Goal: Task Accomplishment & Management: Manage account settings

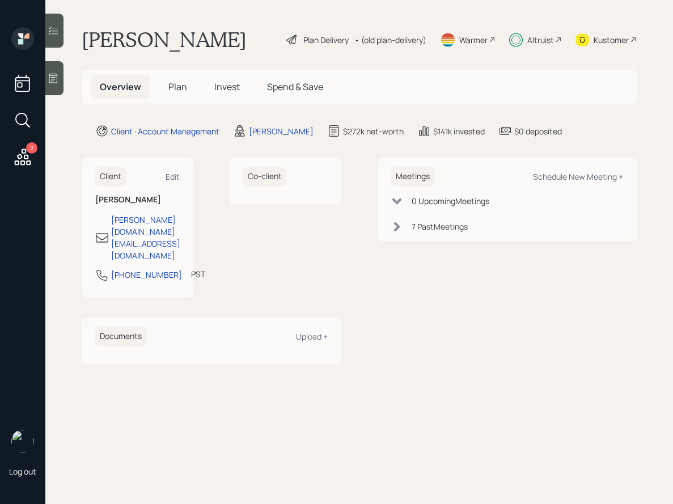
click at [46, 32] on div at bounding box center [54, 31] width 18 height 34
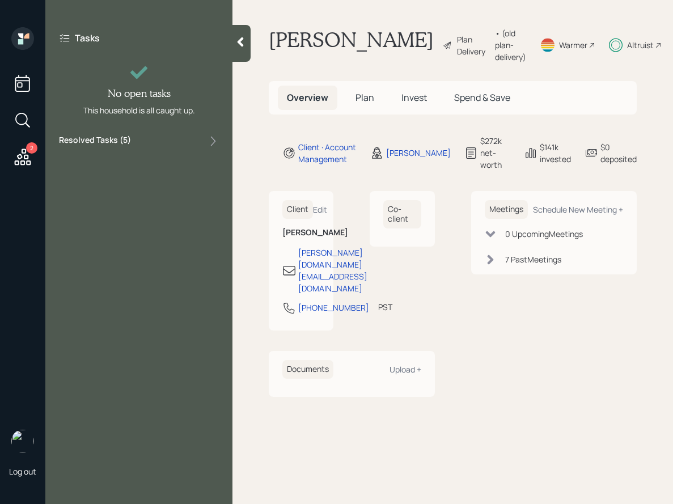
click at [127, 141] on label "Resolved Tasks ( 5 )" at bounding box center [95, 141] width 72 height 14
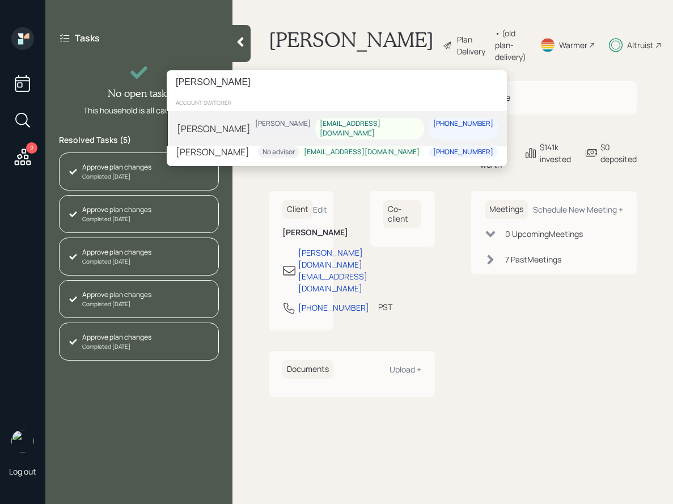
type input "[PERSON_NAME]"
